Goal: Transaction & Acquisition: Book appointment/travel/reservation

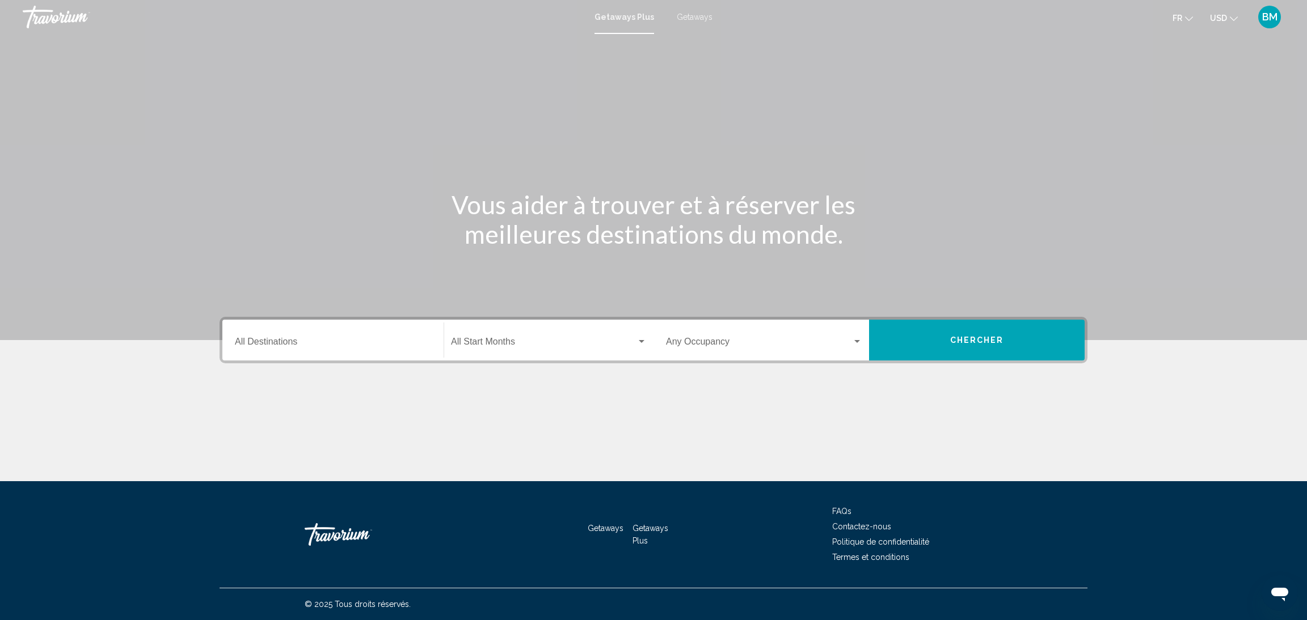
click at [378, 357] on div "Destination All Destinations" at bounding box center [333, 341] width 196 height 36
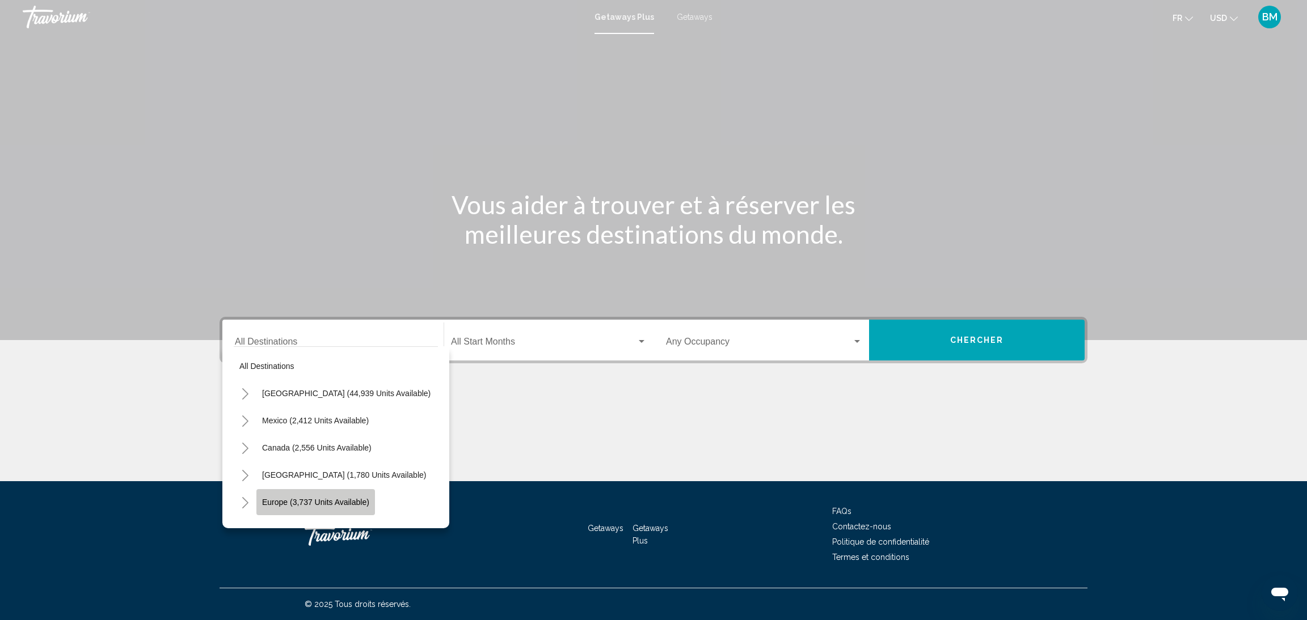
click at [266, 495] on button "Europe (3,737 units available)" at bounding box center [315, 502] width 119 height 26
type input "**********"
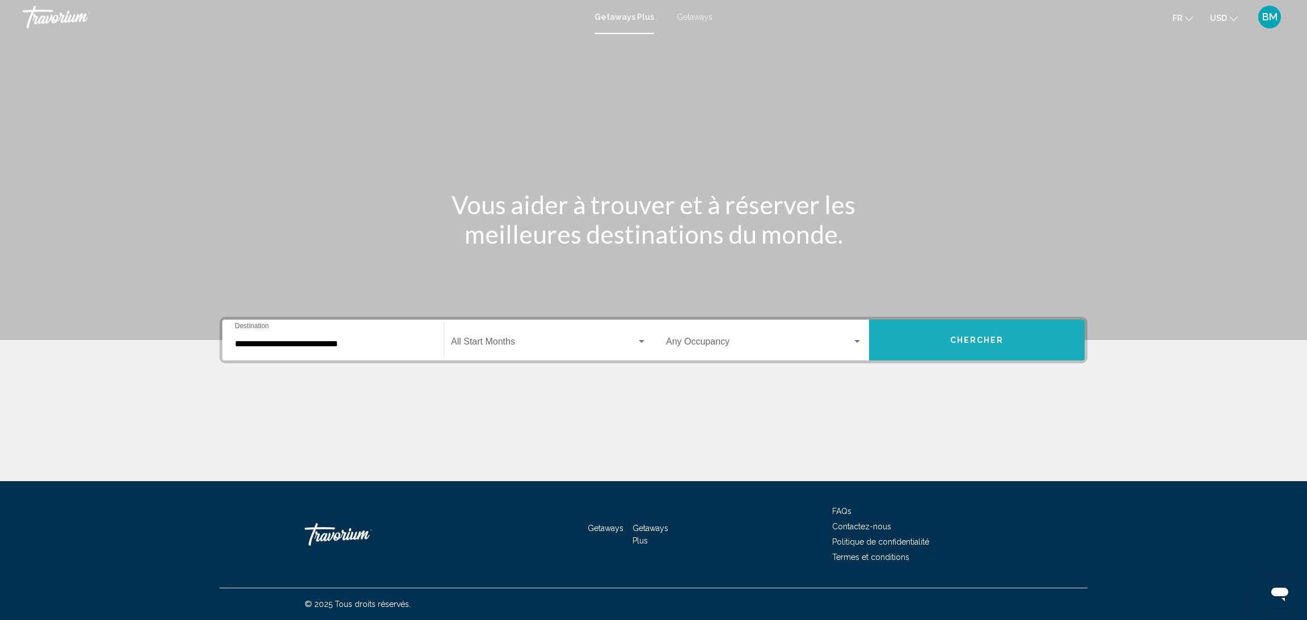
click at [991, 336] on span "Chercher" at bounding box center [977, 340] width 54 height 9
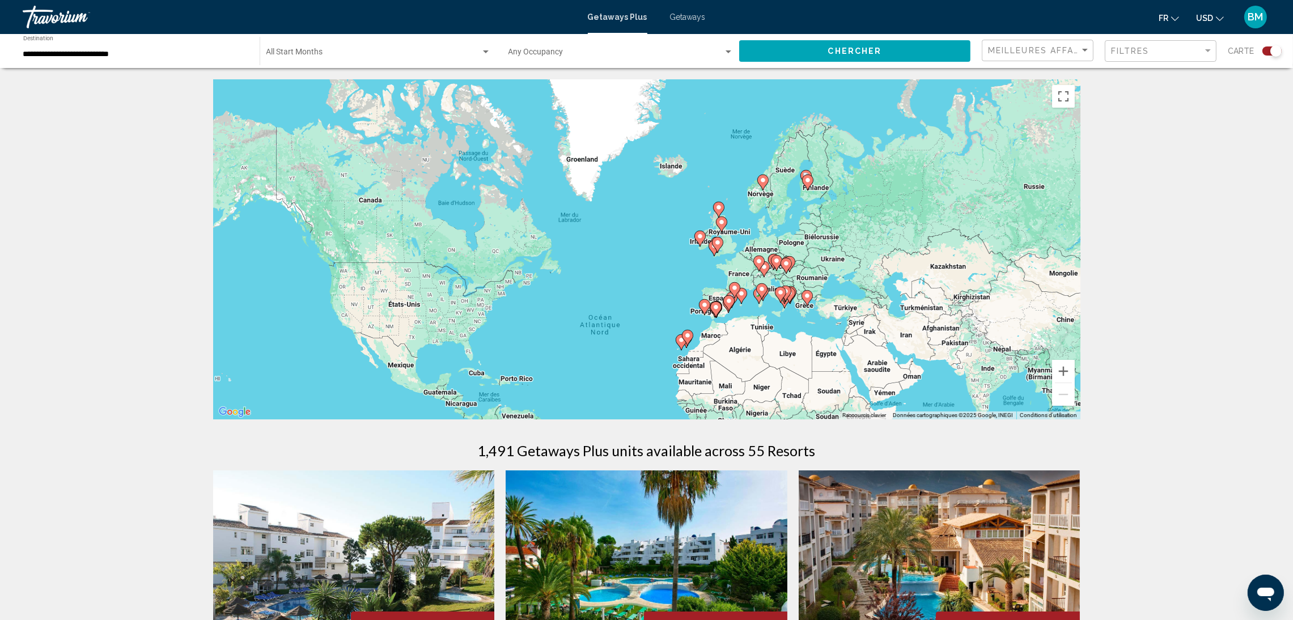
drag, startPoint x: 869, startPoint y: 160, endPoint x: 856, endPoint y: 256, distance: 96.6
click at [856, 256] on div "Pour activer le glissement avec le clavier, appuyez sur Alt+Entrée. Une fois ce…" at bounding box center [647, 249] width 868 height 340
click at [764, 183] on image "Main content" at bounding box center [763, 181] width 7 height 7
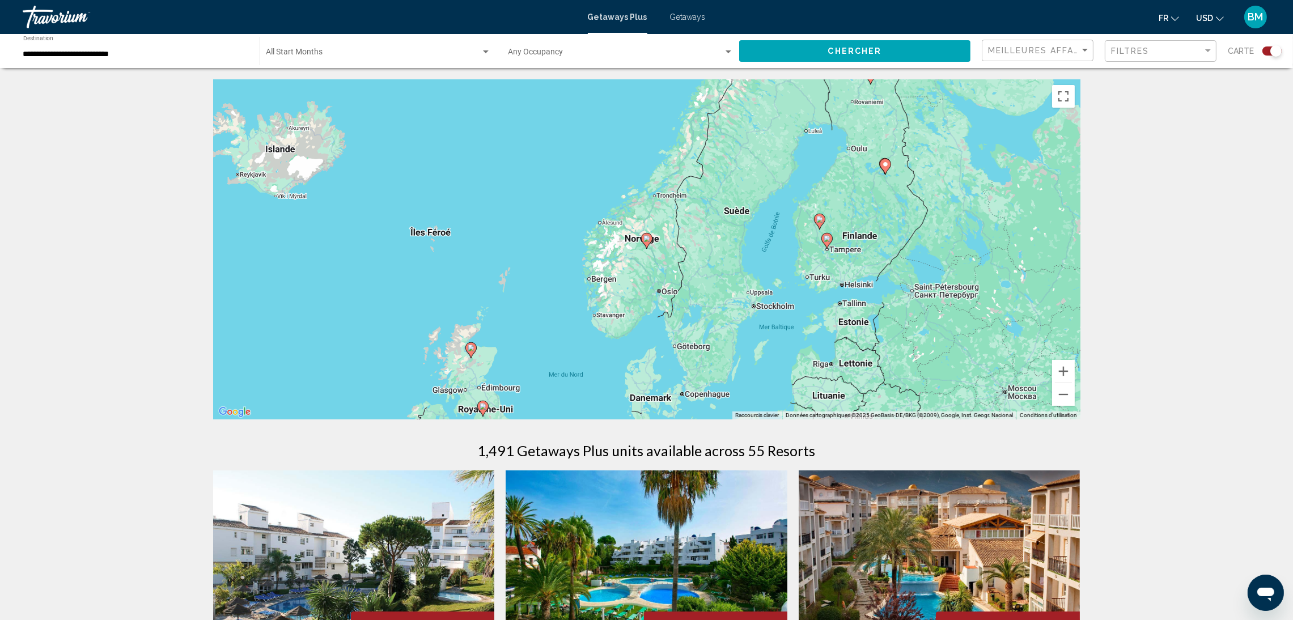
click at [648, 242] on icon "Main content" at bounding box center [646, 241] width 10 height 15
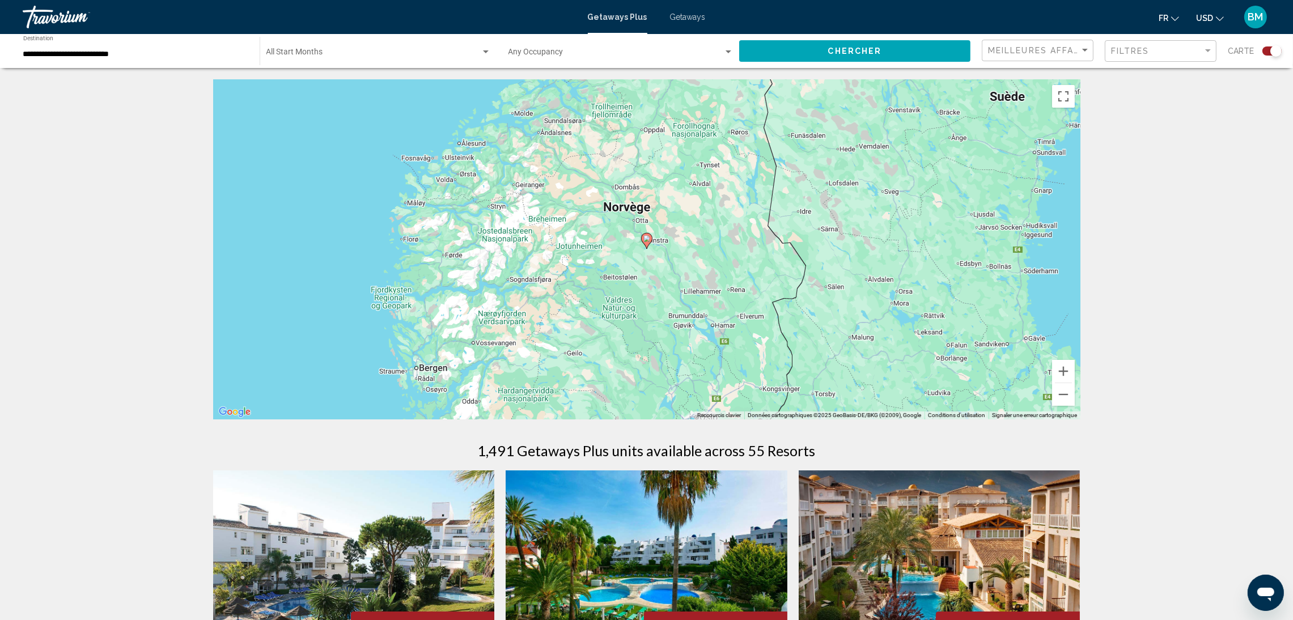
click at [648, 242] on icon "Main content" at bounding box center [646, 241] width 10 height 15
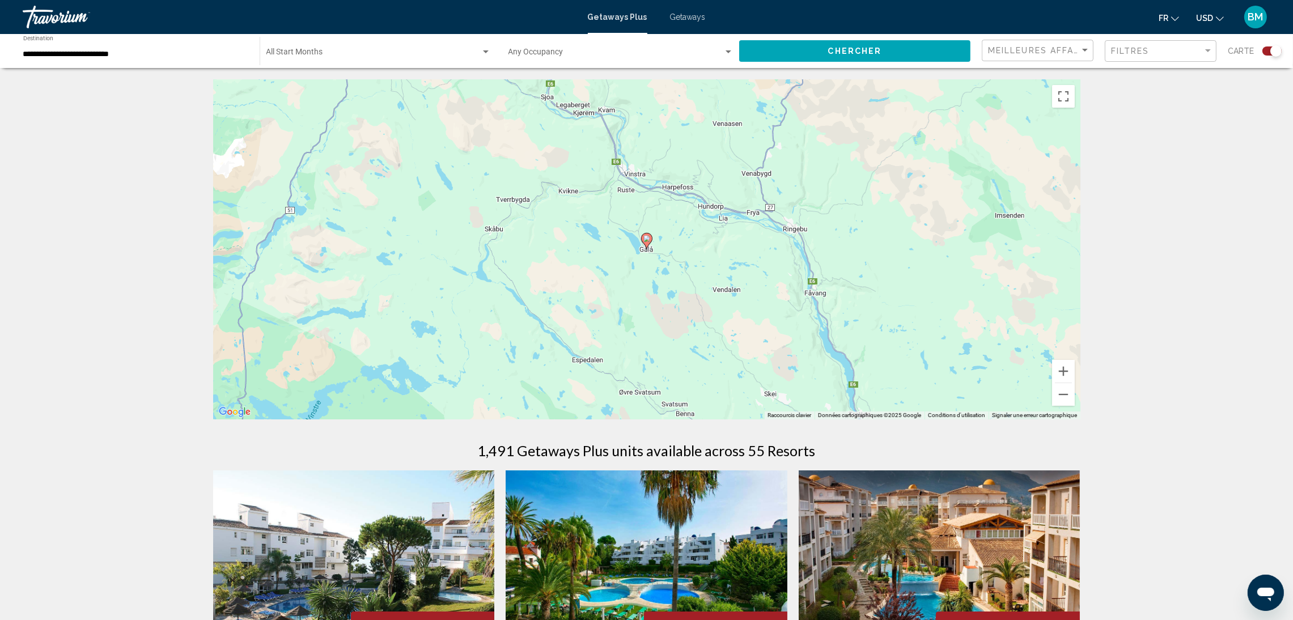
click at [648, 242] on icon "Main content" at bounding box center [646, 241] width 10 height 15
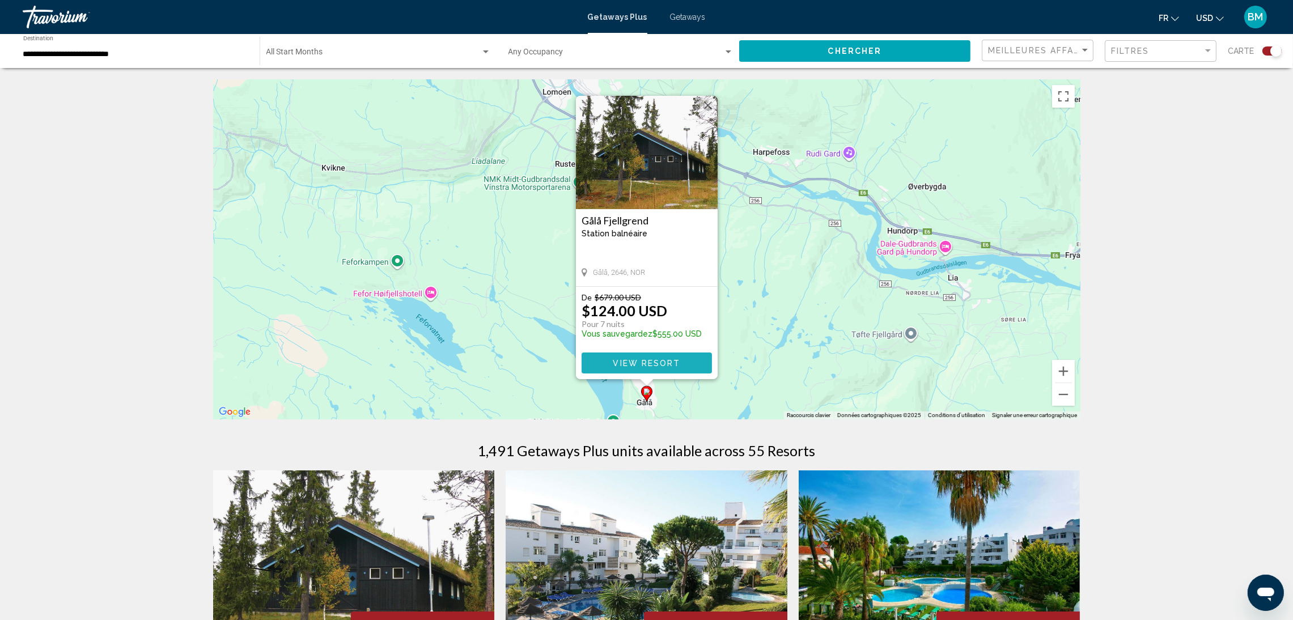
click at [628, 356] on button "View Resort" at bounding box center [647, 363] width 130 height 21
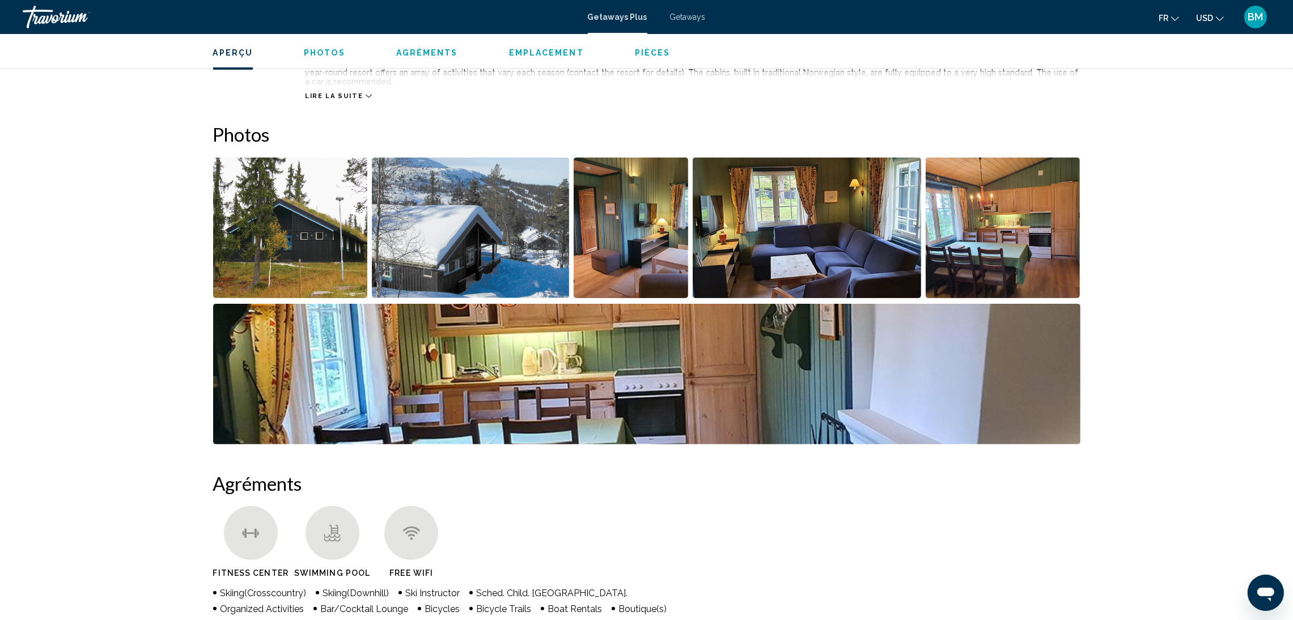
scroll to position [455, 0]
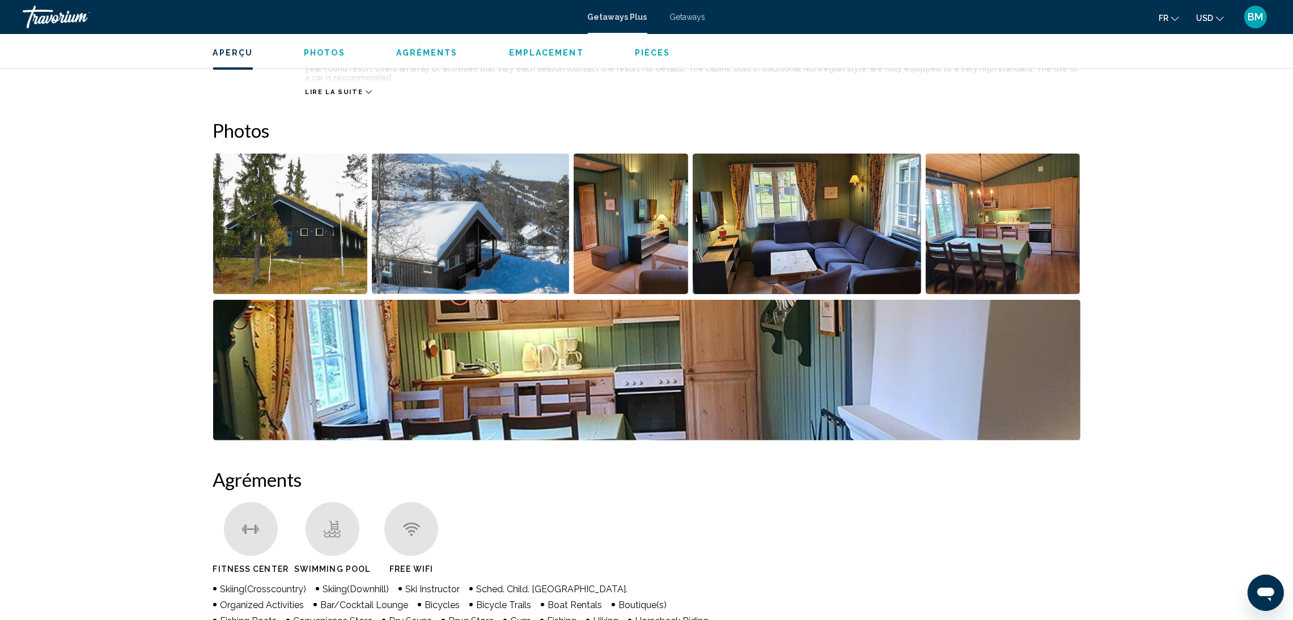
click at [314, 167] on img "Open full-screen image slider" at bounding box center [290, 224] width 155 height 141
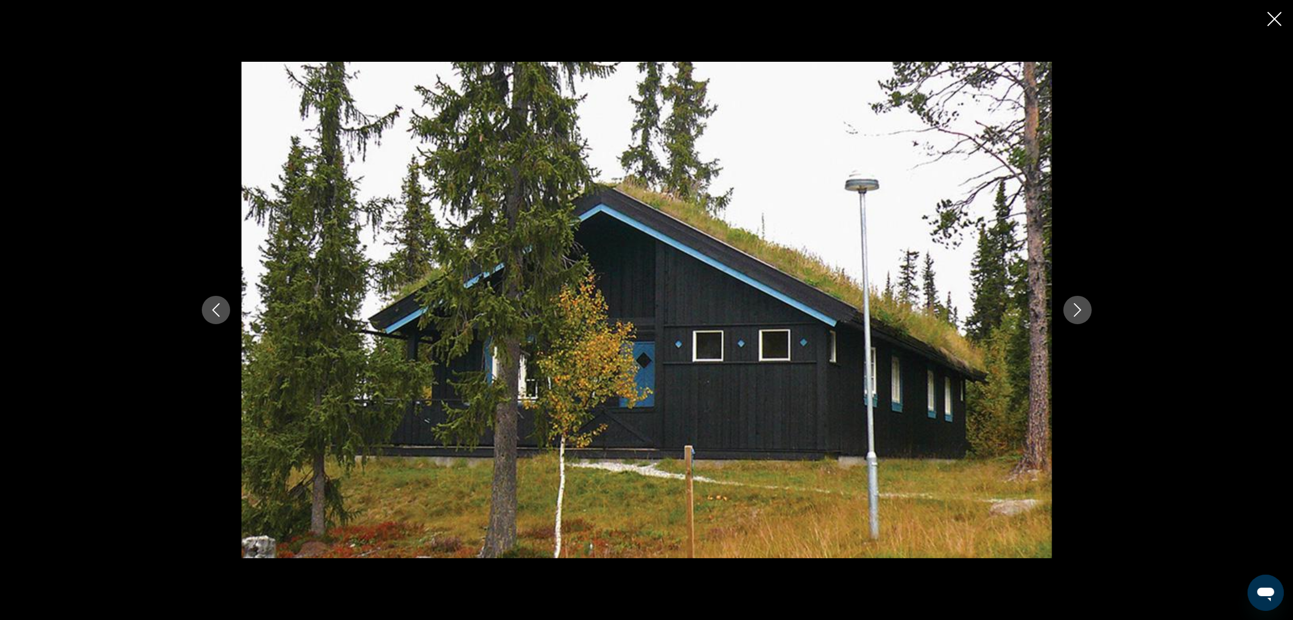
click at [1077, 308] on icon "Next image" at bounding box center [1078, 310] width 14 height 14
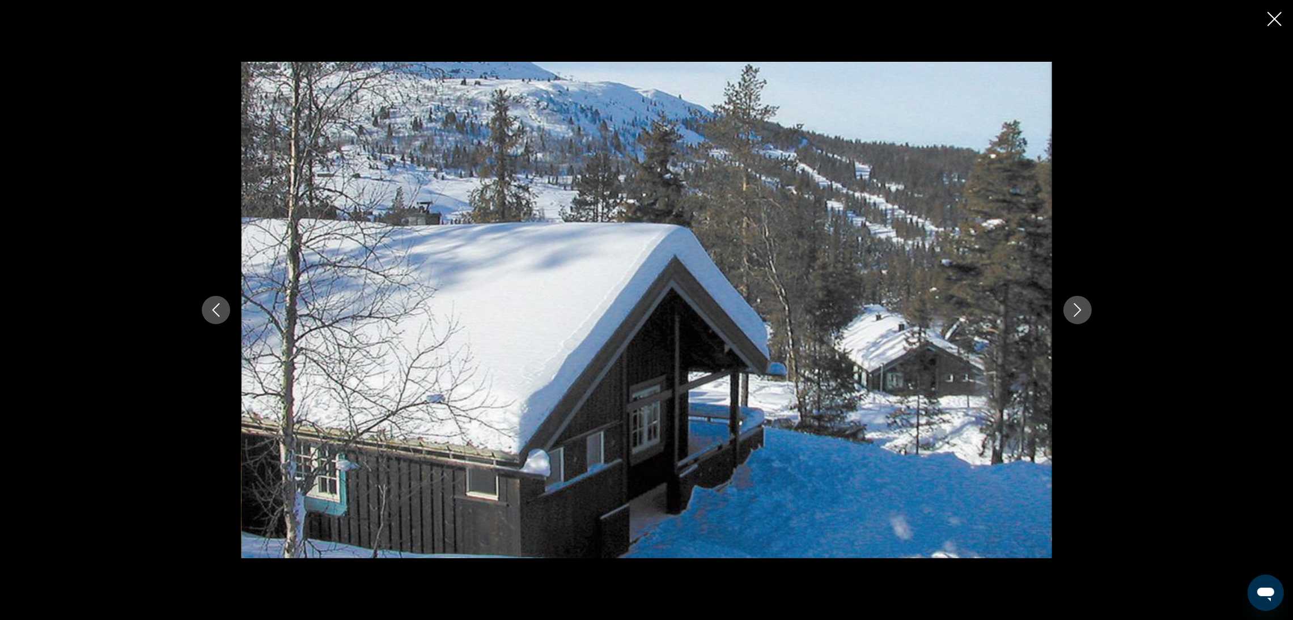
click at [1077, 308] on icon "Next image" at bounding box center [1078, 310] width 14 height 14
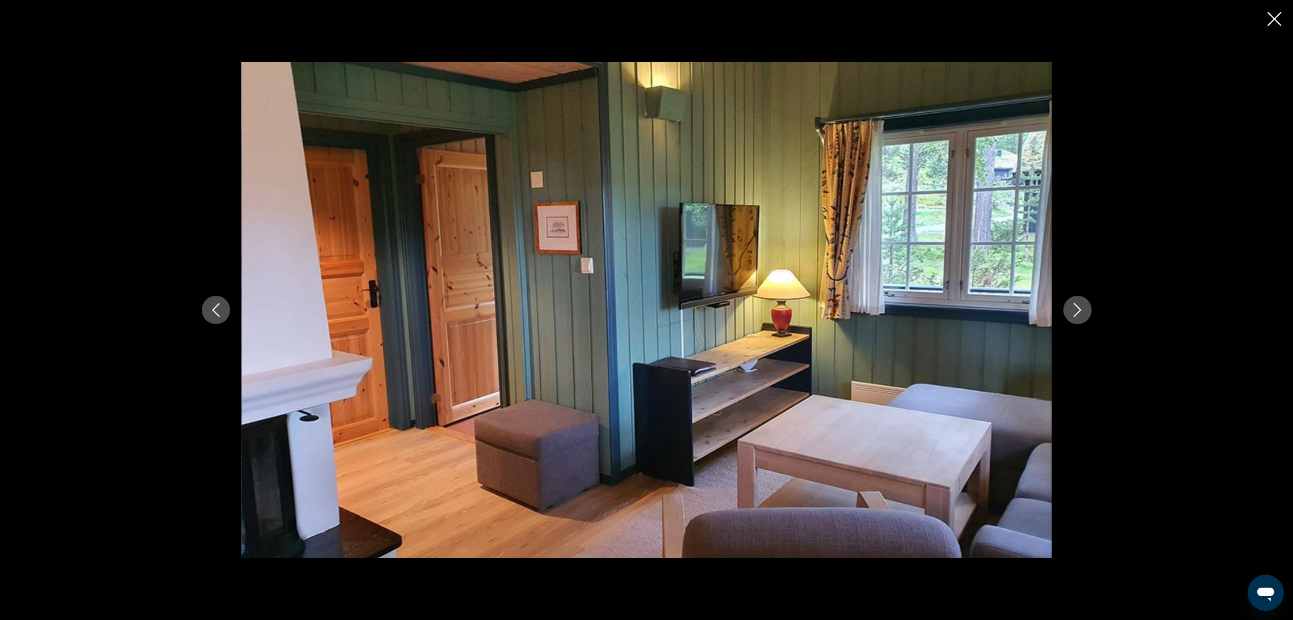
click at [1077, 308] on icon "Next image" at bounding box center [1078, 310] width 14 height 14
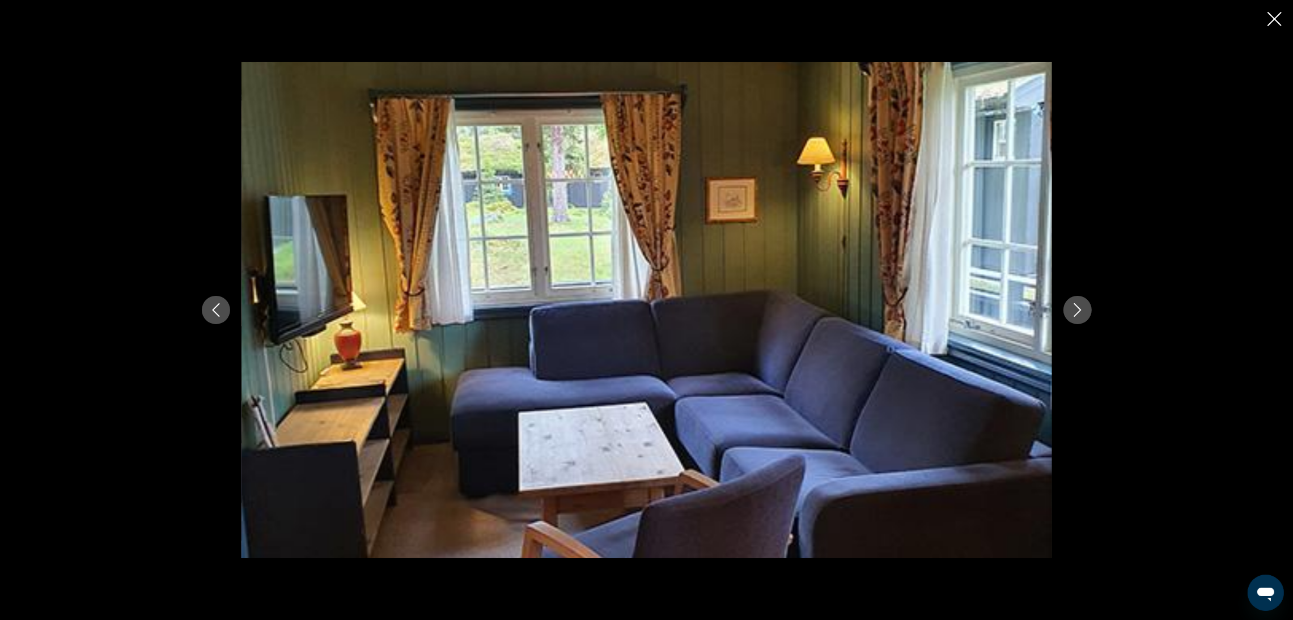
click at [1077, 308] on icon "Next image" at bounding box center [1078, 310] width 14 height 14
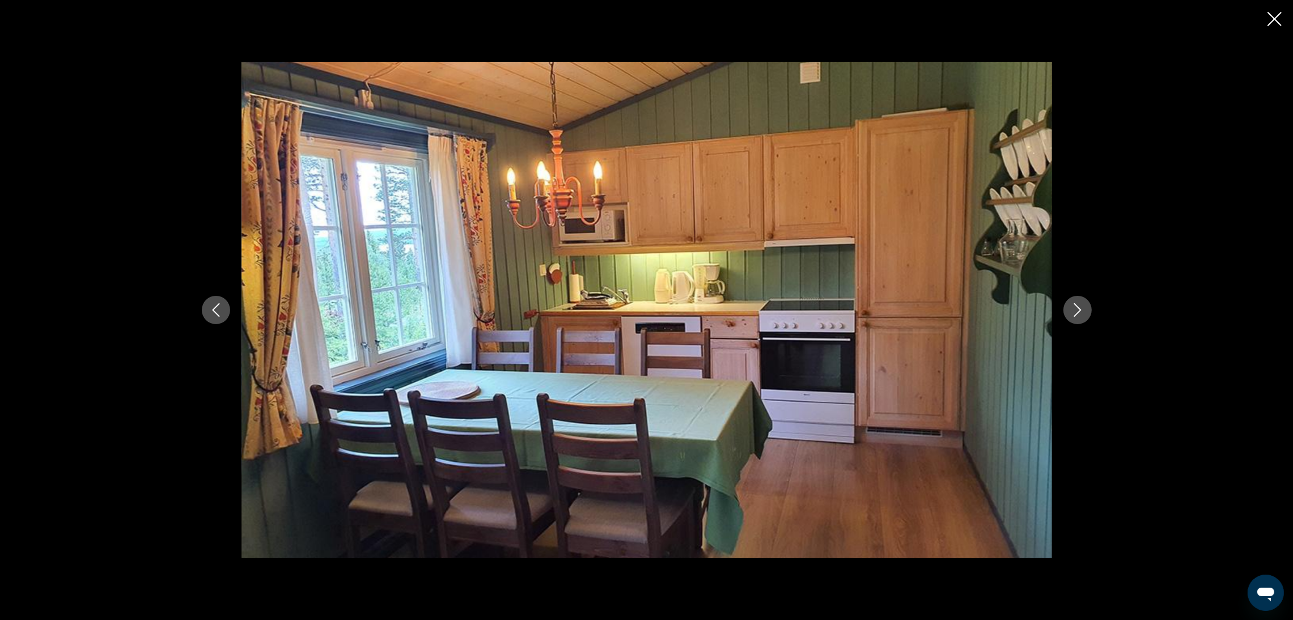
click at [1077, 308] on icon "Next image" at bounding box center [1078, 310] width 14 height 14
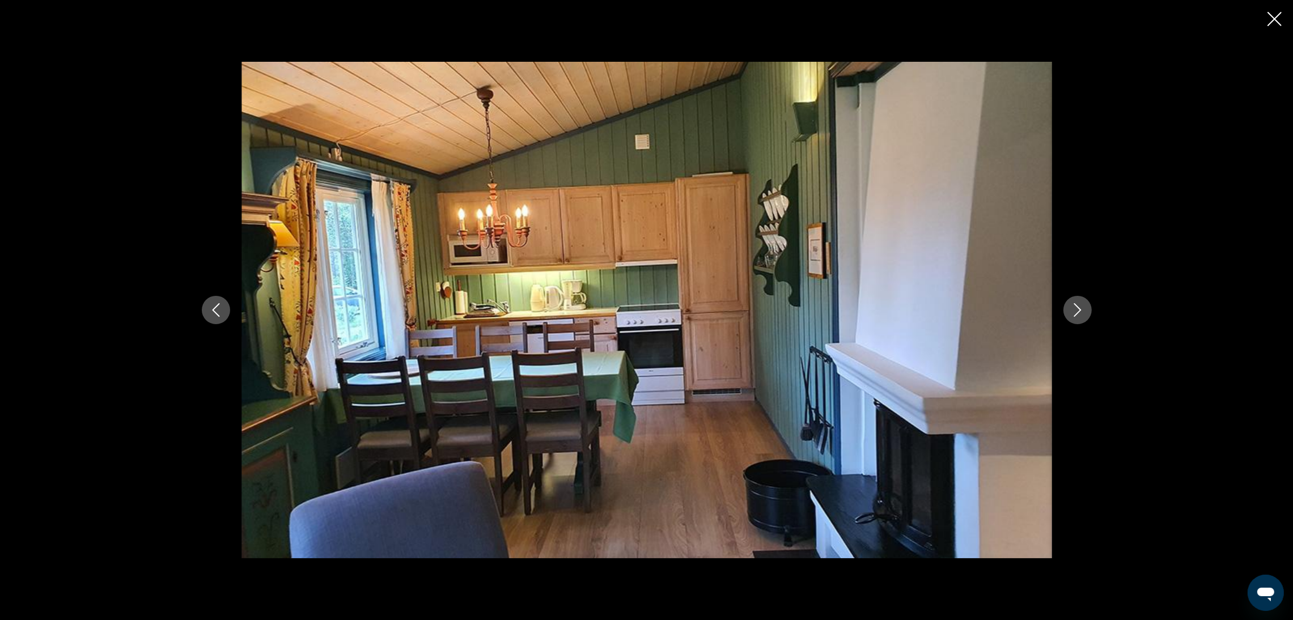
click at [1077, 308] on icon "Next image" at bounding box center [1078, 310] width 14 height 14
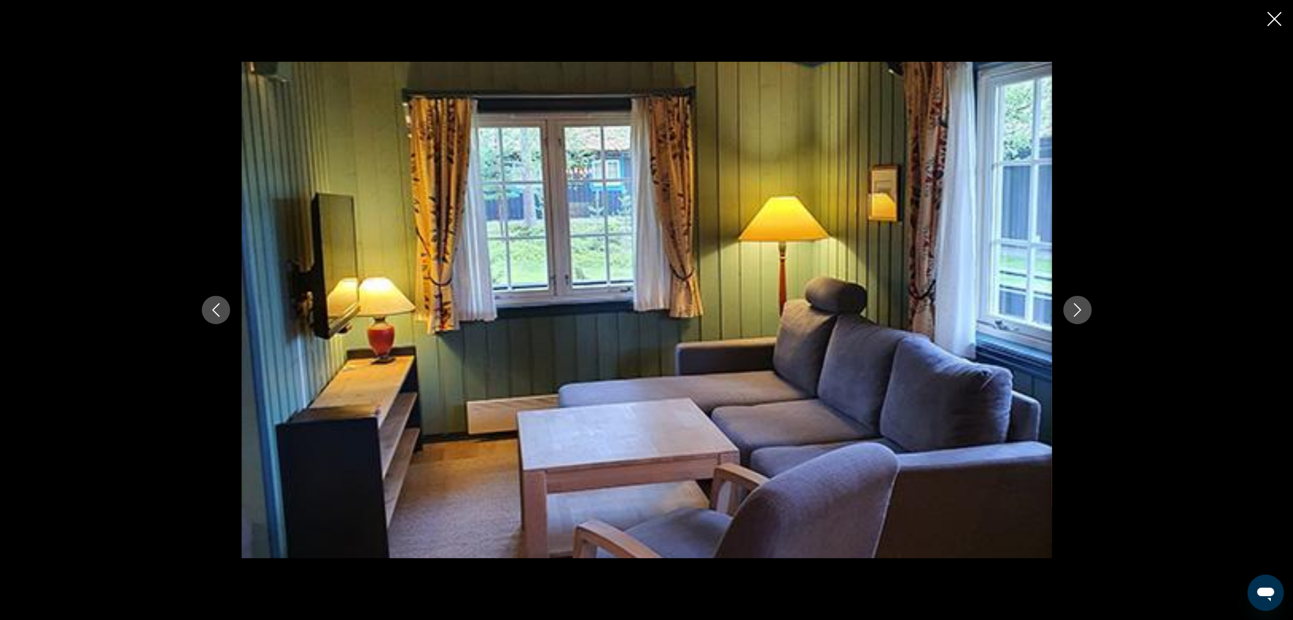
click at [1077, 308] on icon "Next image" at bounding box center [1078, 310] width 14 height 14
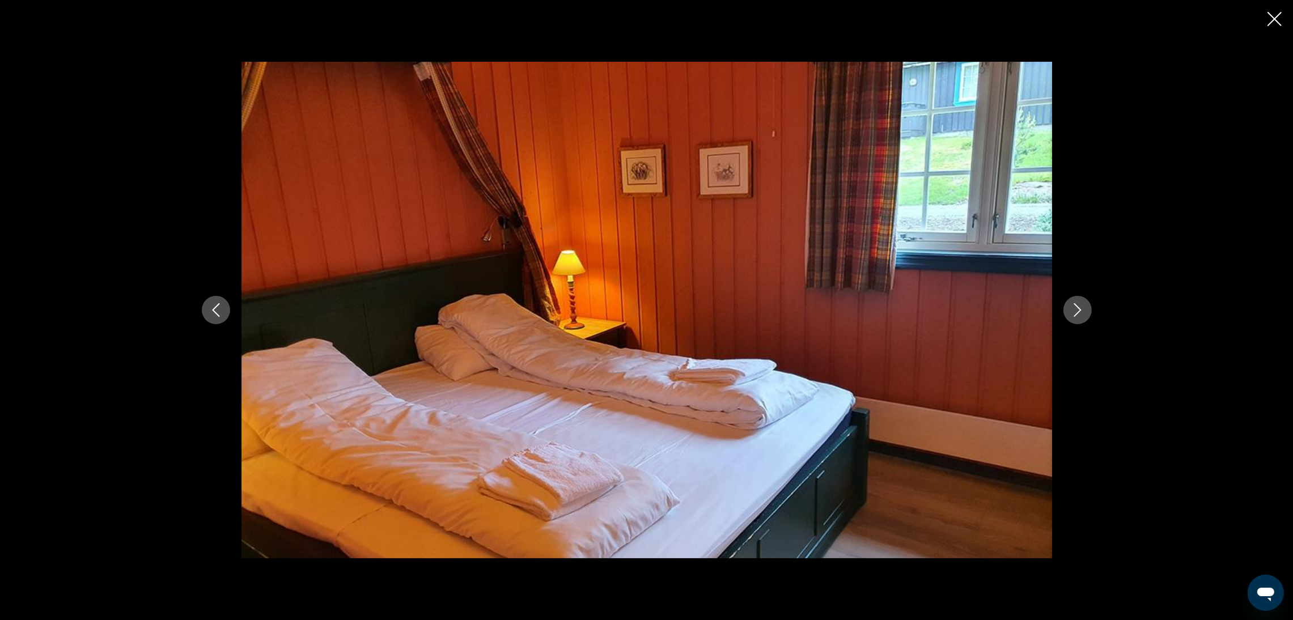
click at [1077, 308] on icon "Next image" at bounding box center [1078, 310] width 14 height 14
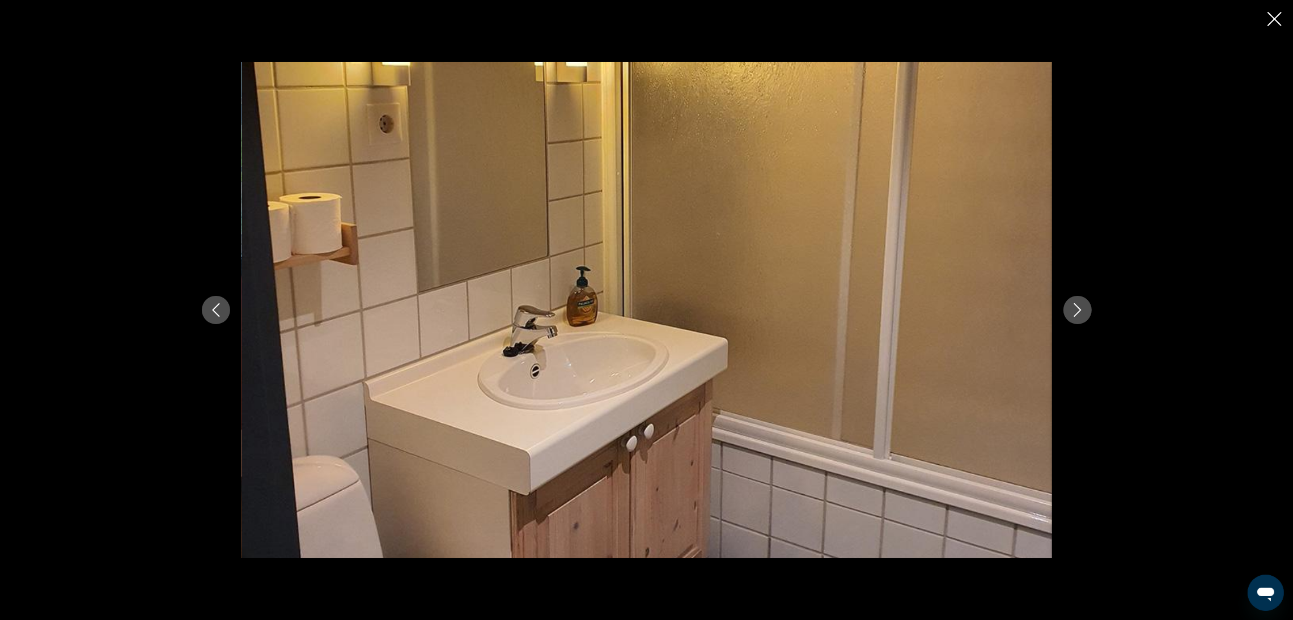
click at [1077, 308] on icon "Next image" at bounding box center [1078, 310] width 14 height 14
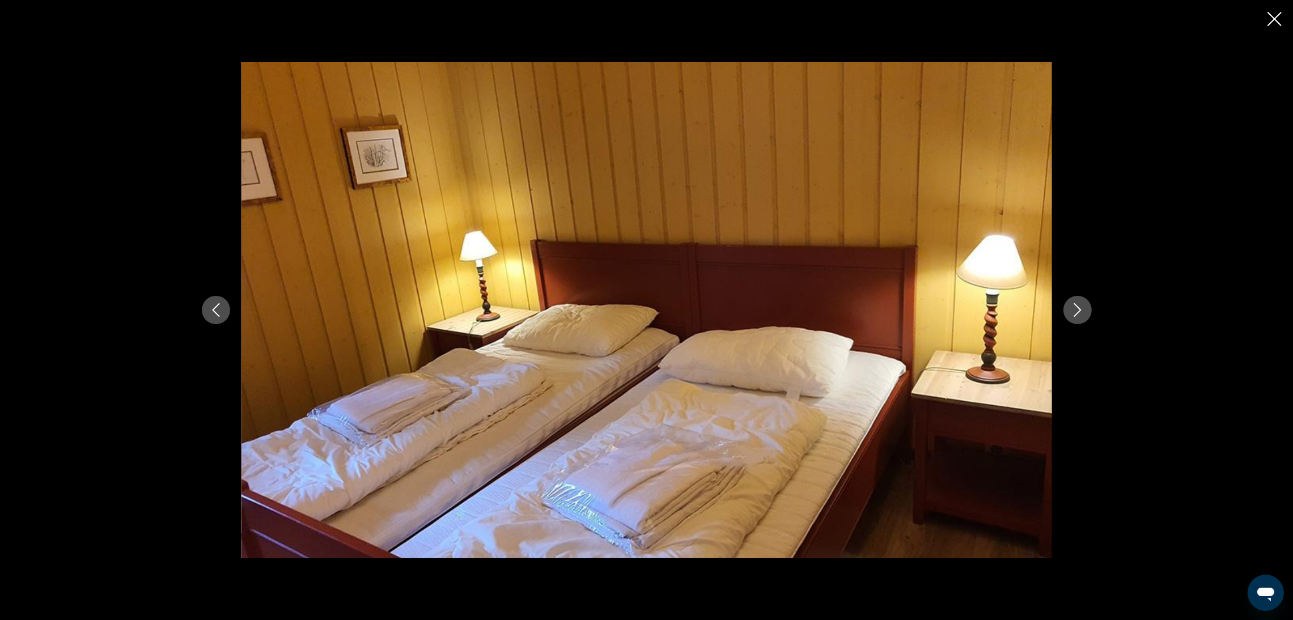
click at [1077, 308] on icon "Next image" at bounding box center [1078, 310] width 14 height 14
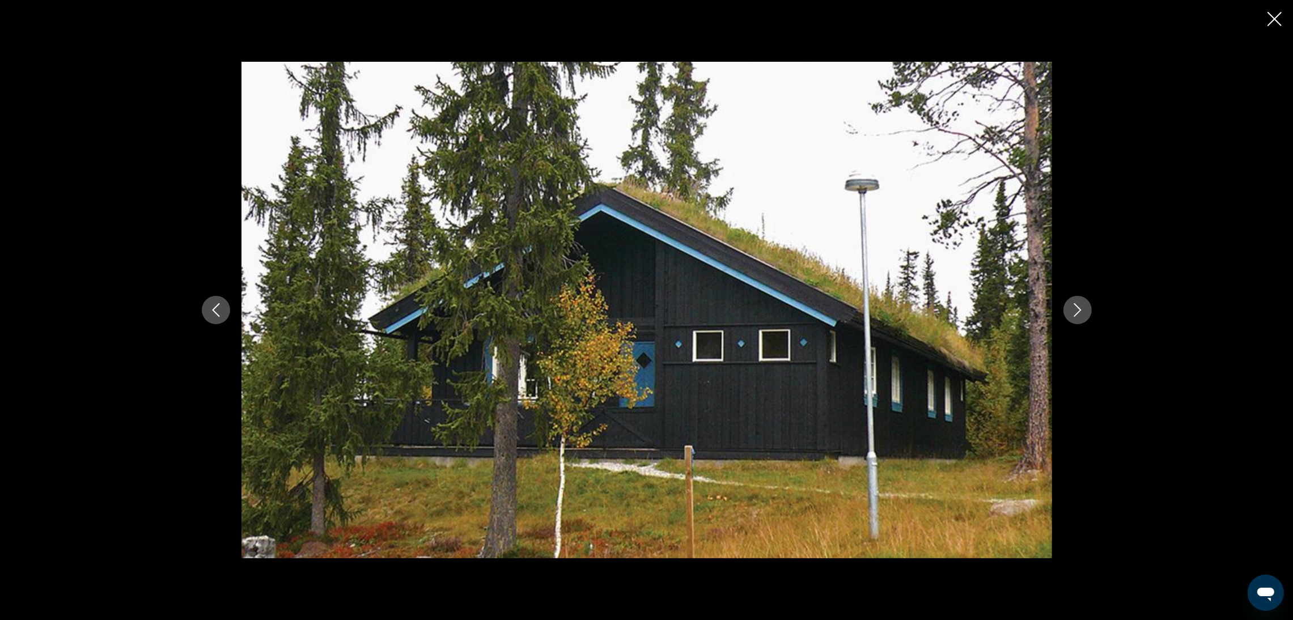
click at [1077, 308] on icon "Next image" at bounding box center [1078, 310] width 14 height 14
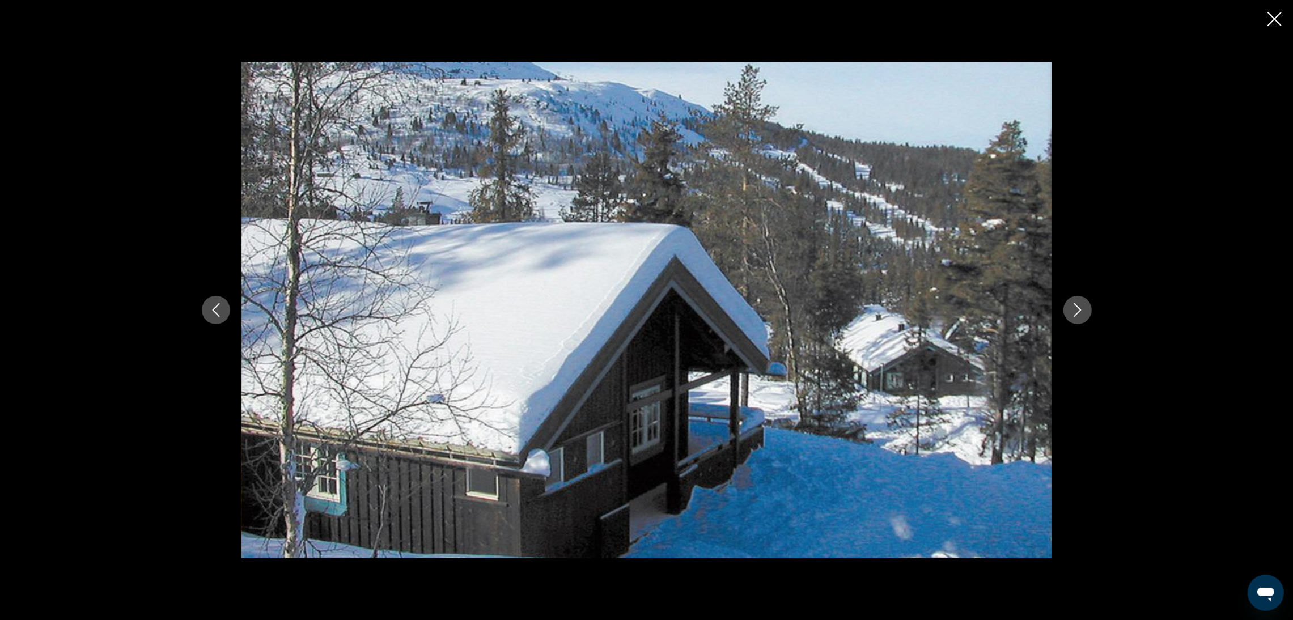
click at [1077, 308] on icon "Next image" at bounding box center [1078, 310] width 14 height 14
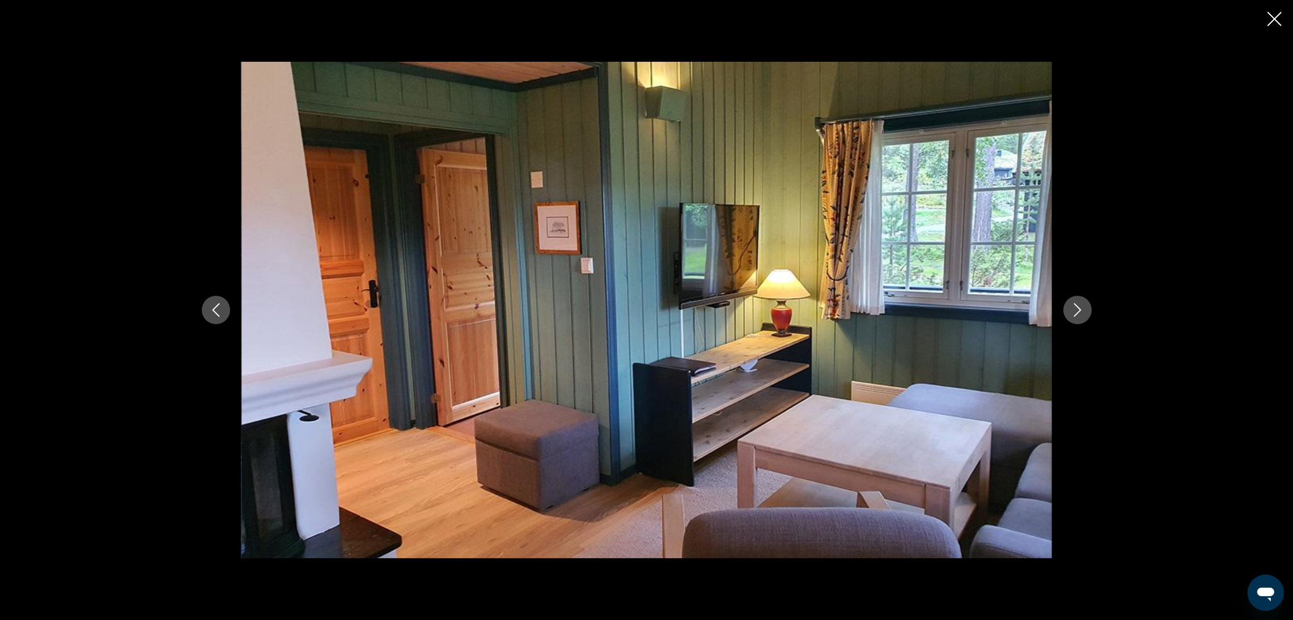
click at [1270, 22] on icon "Close slideshow" at bounding box center [1275, 19] width 14 height 14
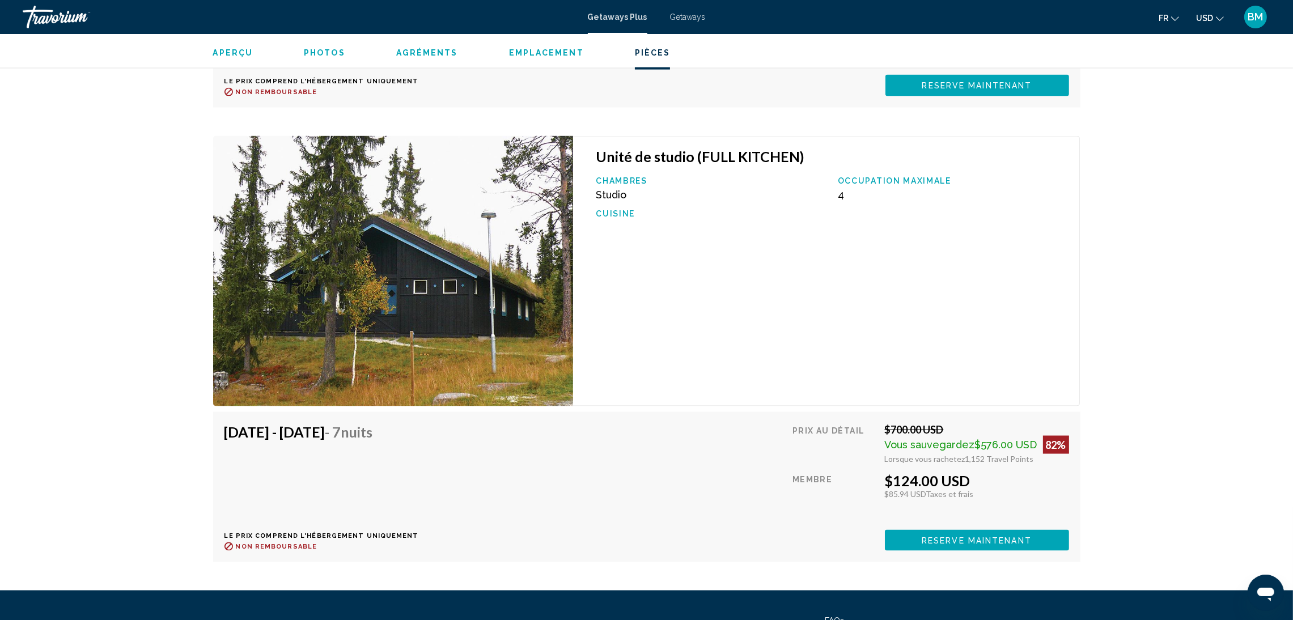
scroll to position [2530, 0]
